Goal: Task Accomplishment & Management: Manage account settings

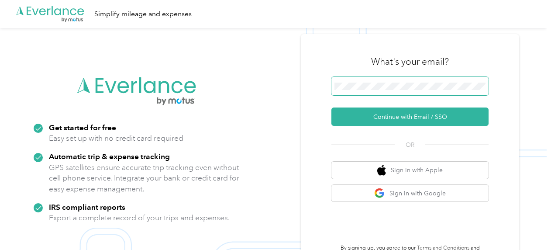
click at [371, 91] on span at bounding box center [409, 86] width 157 height 18
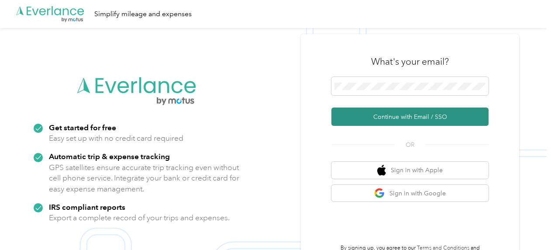
click at [382, 120] on button "Continue with Email / SSO" at bounding box center [409, 116] width 157 height 18
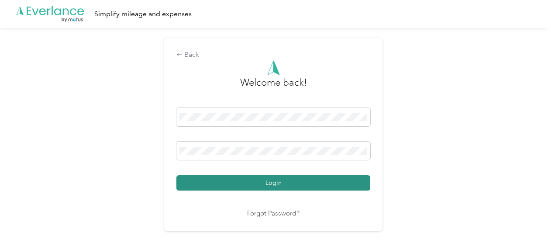
click at [251, 182] on button "Login" at bounding box center [273, 182] width 194 height 15
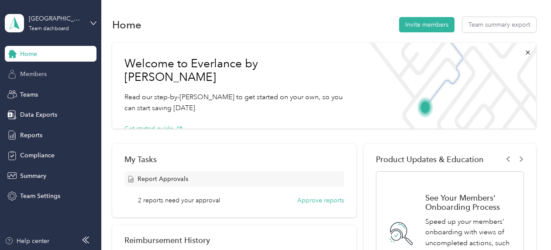
click at [24, 69] on span "Members" at bounding box center [33, 73] width 27 height 9
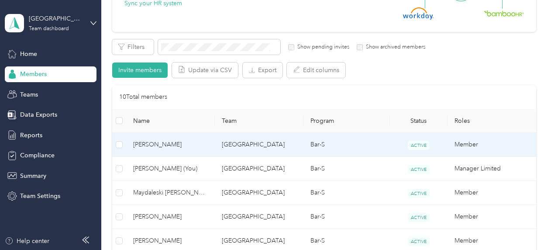
scroll to position [131, 0]
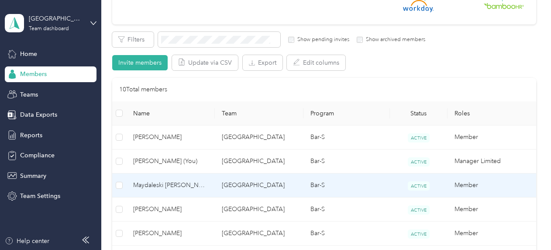
click at [182, 181] on span "Maydaleski [PERSON_NAME]" at bounding box center [170, 185] width 75 height 10
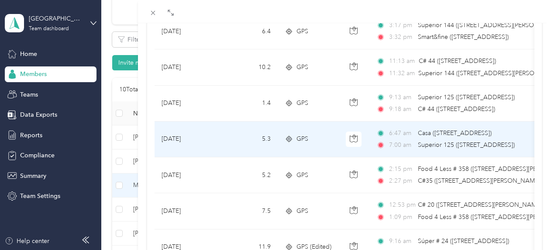
scroll to position [437, 0]
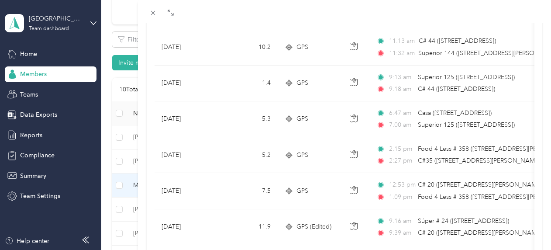
click at [544, 105] on div "Trips Date Mileage (mi) Track Method Map Locations Mileage value Purpose [DATE]…" at bounding box center [344, 138] width 413 height 1007
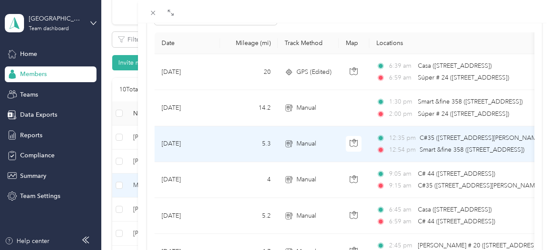
scroll to position [87, 0]
